Goal: Information Seeking & Learning: Learn about a topic

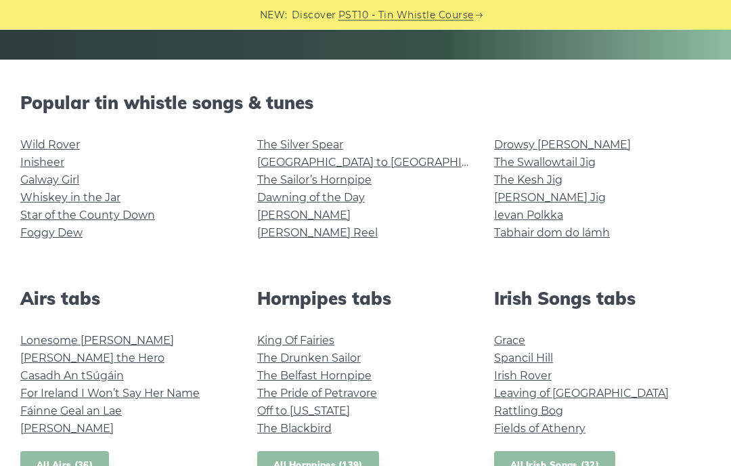
scroll to position [297, 0]
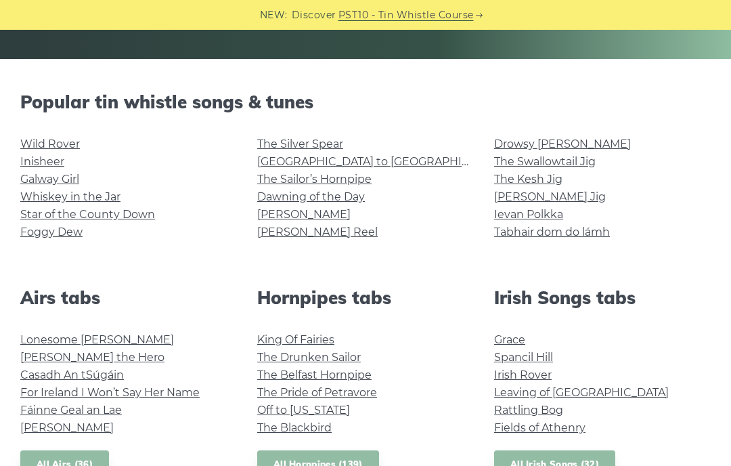
click at [40, 148] on link "Wild Rover" at bounding box center [50, 143] width 60 height 13
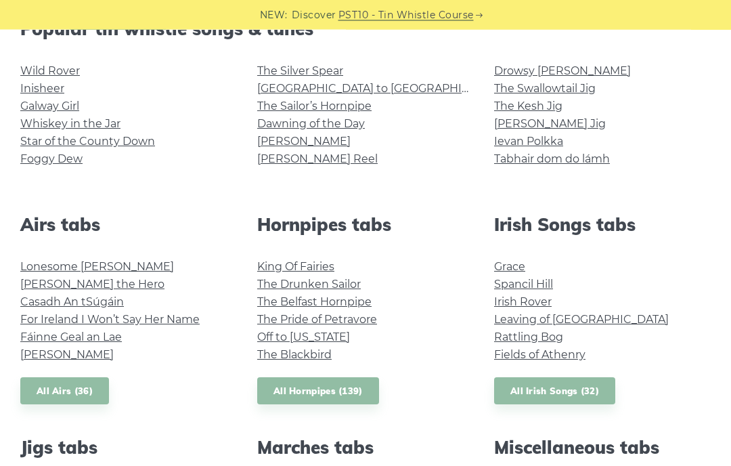
scroll to position [370, 0]
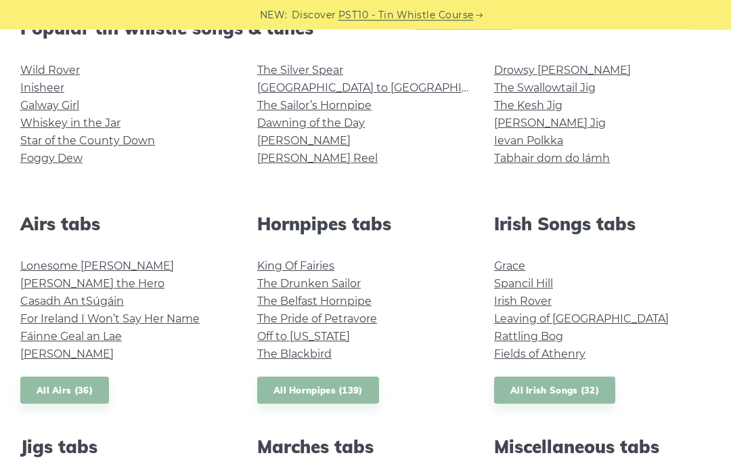
click at [41, 265] on link "Lonesome Boatman" at bounding box center [97, 266] width 154 height 13
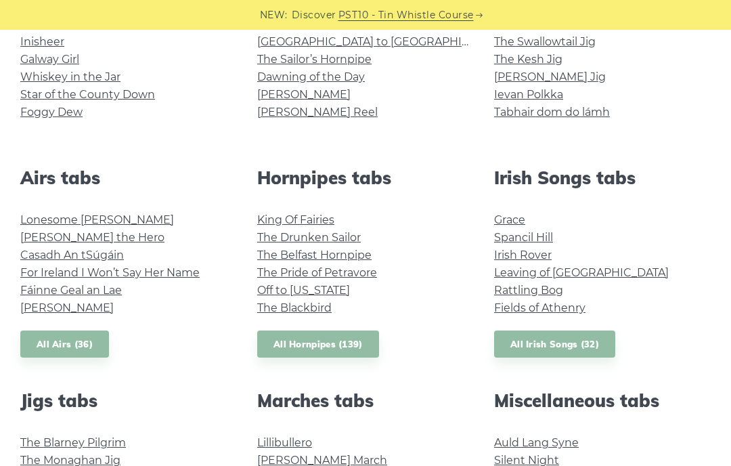
click at [43, 236] on link "[PERSON_NAME] the Hero" at bounding box center [92, 237] width 144 height 13
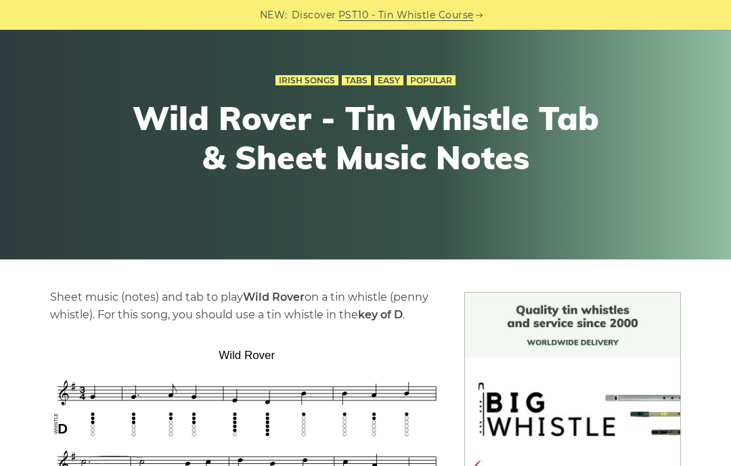
scroll to position [95, 0]
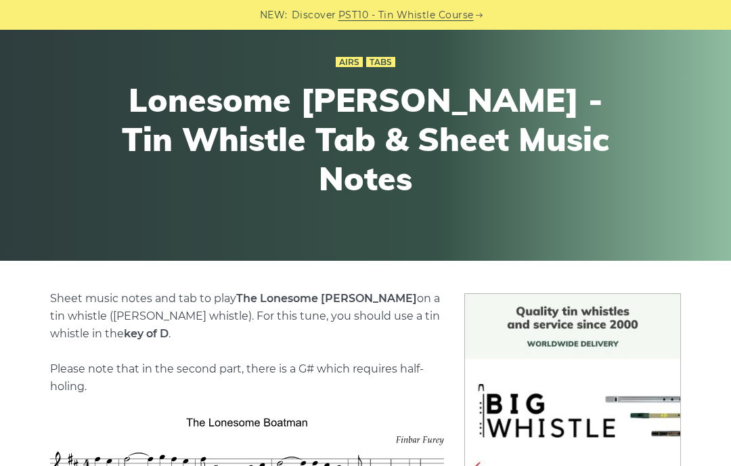
scroll to position [91, 0]
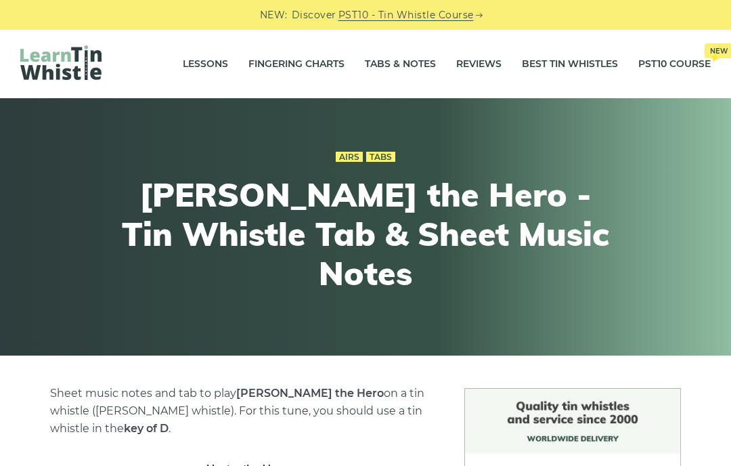
click at [189, 66] on link "Lessons" at bounding box center [205, 64] width 45 height 34
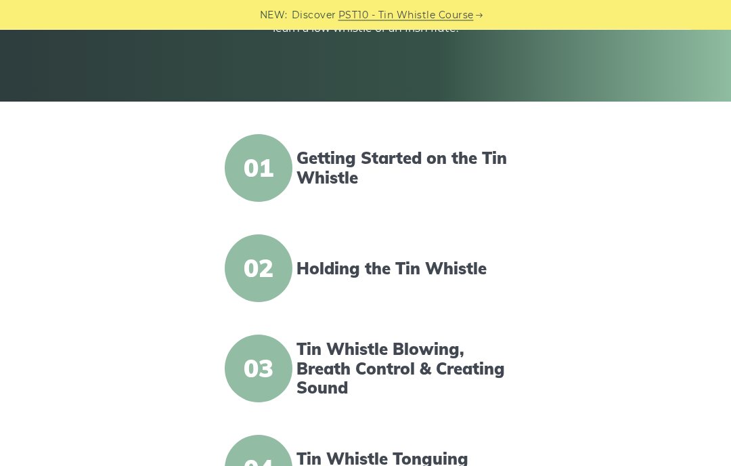
scroll to position [254, 0]
click at [325, 169] on link "Getting Started on the Tin Whistle" at bounding box center [405, 167] width 217 height 39
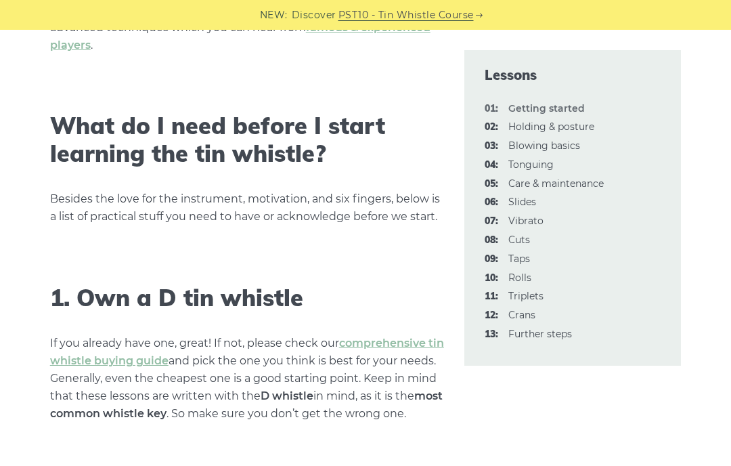
scroll to position [669, 0]
